Goal: Navigation & Orientation: Find specific page/section

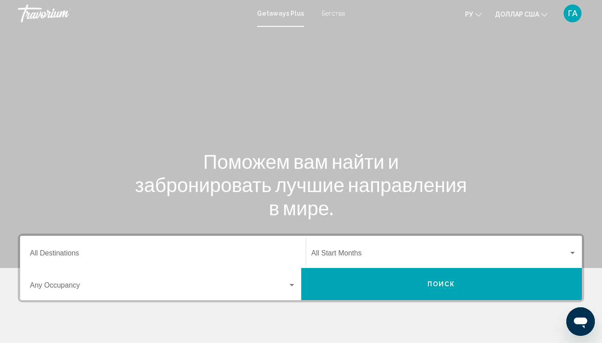
click at [333, 13] on font "Бегства" at bounding box center [333, 13] width 23 height 7
